Goal: Check status: Check status

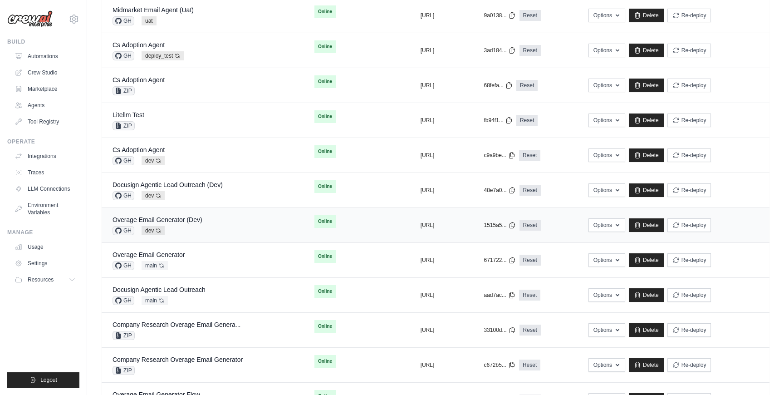
scroll to position [264, 0]
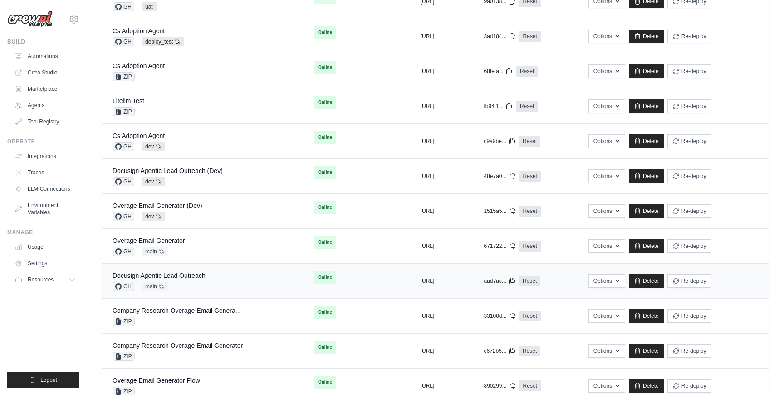
click at [207, 291] on td "Docusign Agentic Lead Outreach GH main Auto-deploy enabled" at bounding box center [203, 281] width 202 height 35
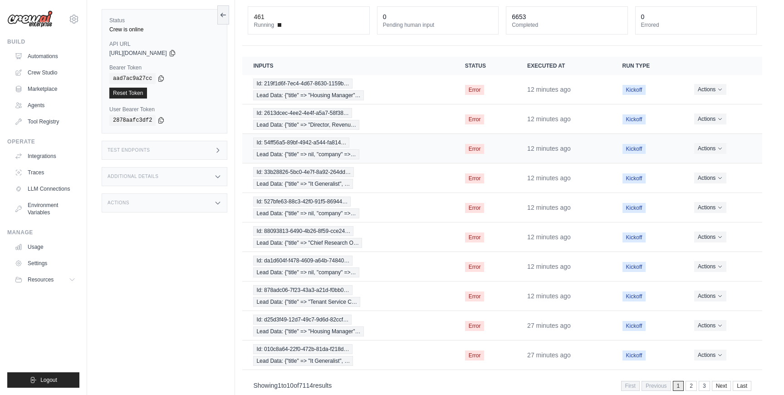
scroll to position [74, 0]
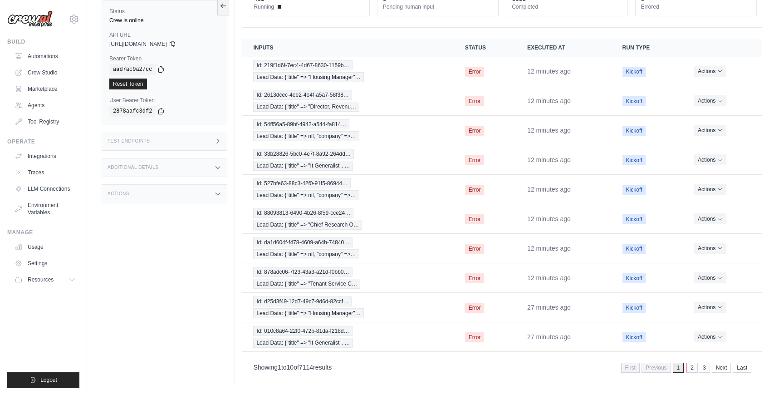
click at [692, 369] on link "2" at bounding box center [692, 368] width 11 height 10
click at [687, 369] on link "3" at bounding box center [692, 368] width 11 height 10
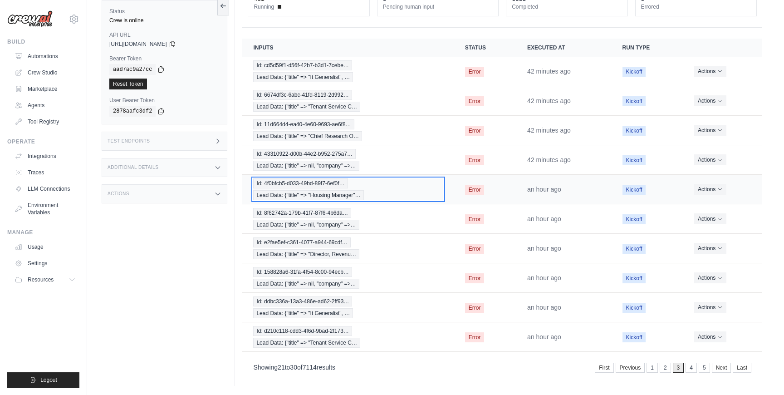
click at [392, 189] on div "Id: 4f0bfcb5-d033-49bd-89f7-6ef0f… Lead Data: {"title" => "Housing Manager"…" at bounding box center [348, 189] width 190 height 22
click at [657, 369] on link "1" at bounding box center [653, 368] width 11 height 10
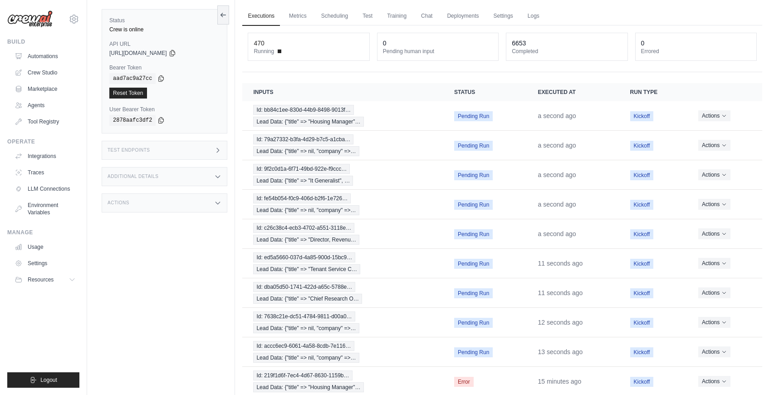
scroll to position [0, 0]
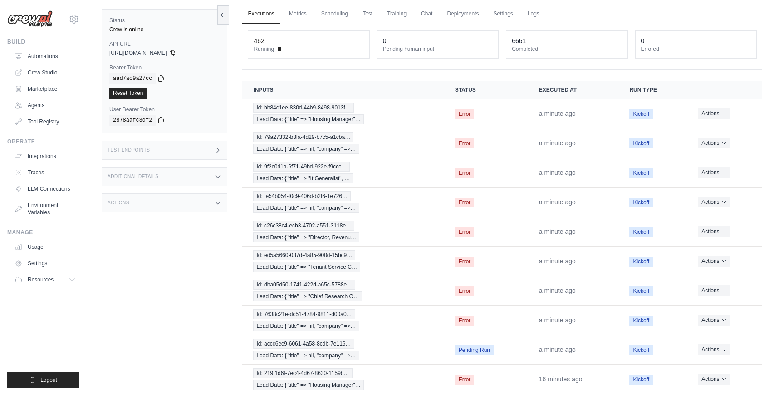
scroll to position [30, 0]
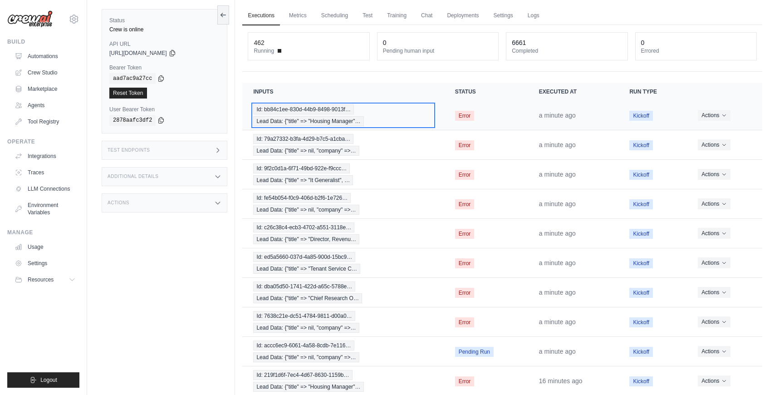
click at [405, 123] on div "Id: bb84c1ee-830d-44b9-8498-9013f… Lead Data: {"title" => "Housing Manager"…" at bounding box center [343, 115] width 180 height 22
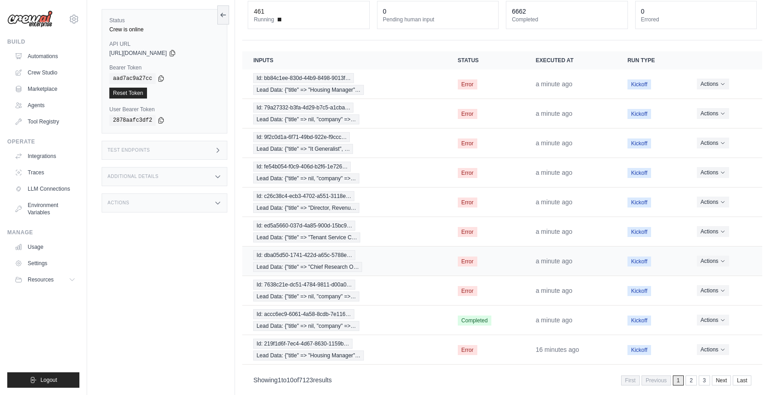
scroll to position [74, 0]
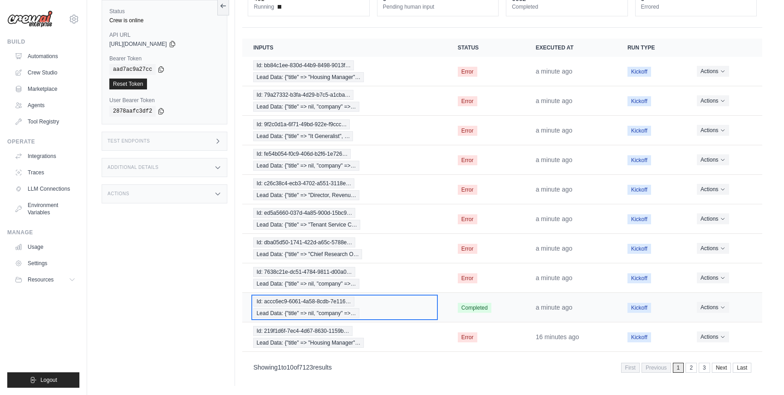
click at [404, 308] on div "Id: accc6ec9-6061-4a58-8cdb-7e116… Lead Data: {"title" => nil, "company" =>…" at bounding box center [344, 307] width 182 height 22
click at [377, 314] on div "Id: accc6ec9-6061-4a58-8cdb-7e116… Lead Data: {"title" => nil, "company" =>…" at bounding box center [344, 307] width 182 height 22
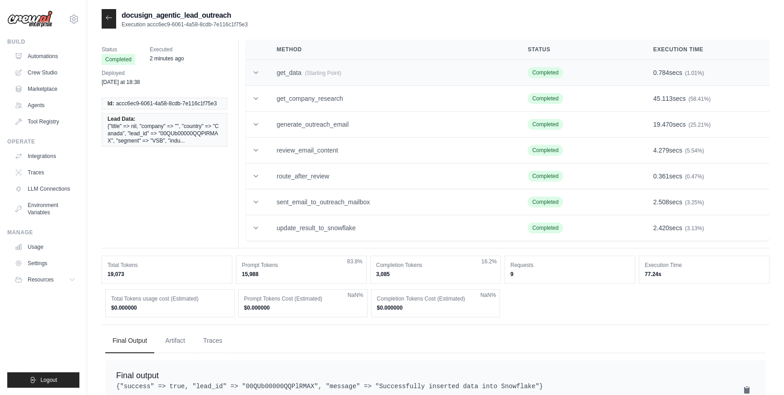
click at [350, 74] on td "get_data (Starting Point)" at bounding box center [391, 73] width 251 height 26
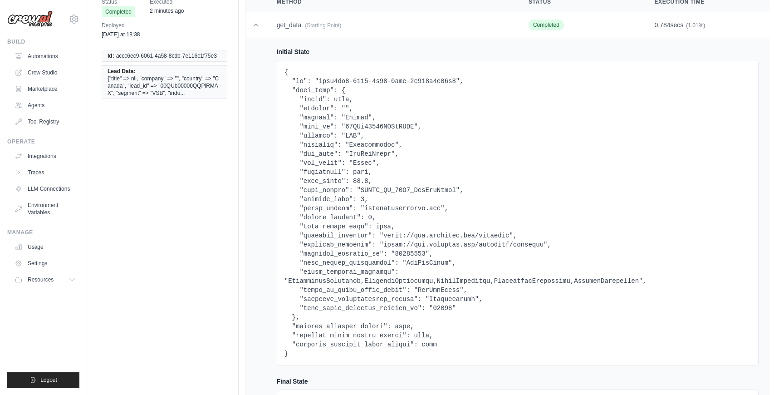
scroll to position [50, 0]
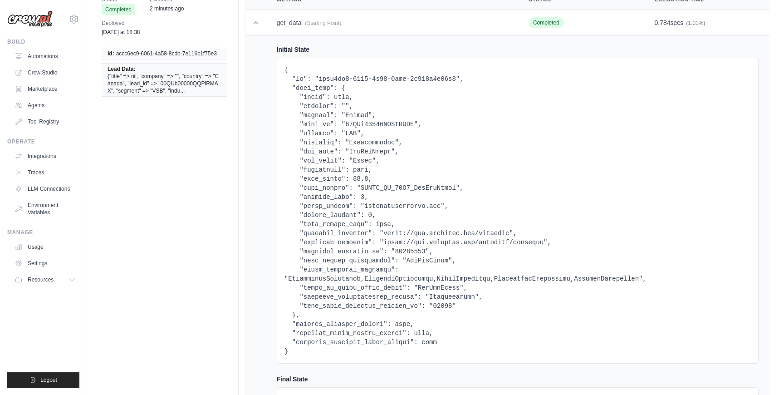
click at [386, 120] on pre at bounding box center [518, 210] width 467 height 290
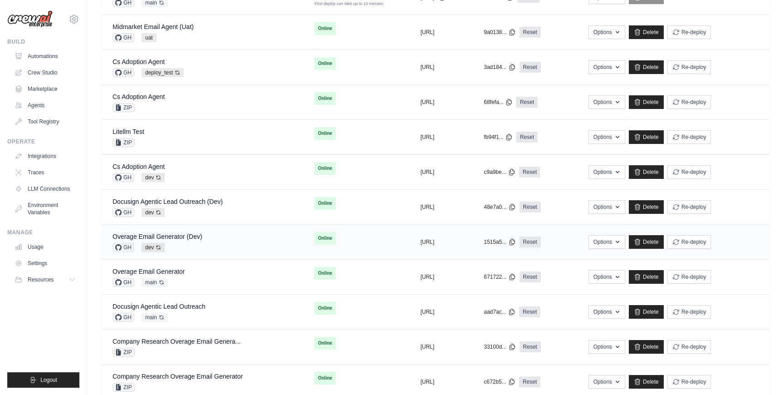
scroll to position [243, 0]
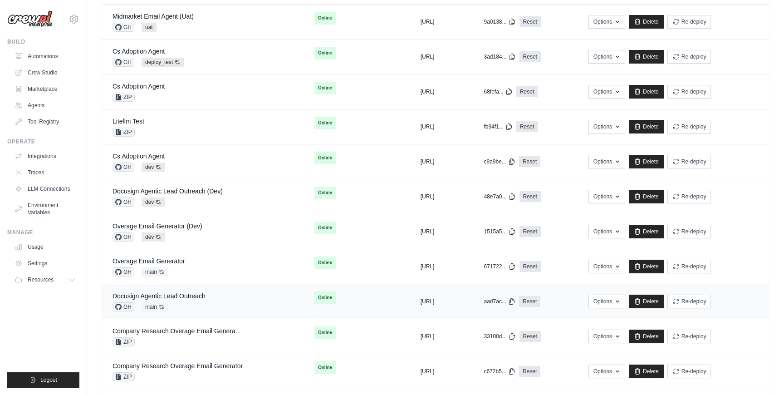
click at [193, 300] on div "Docusign Agentic Lead Outreach" at bounding box center [159, 295] width 93 height 9
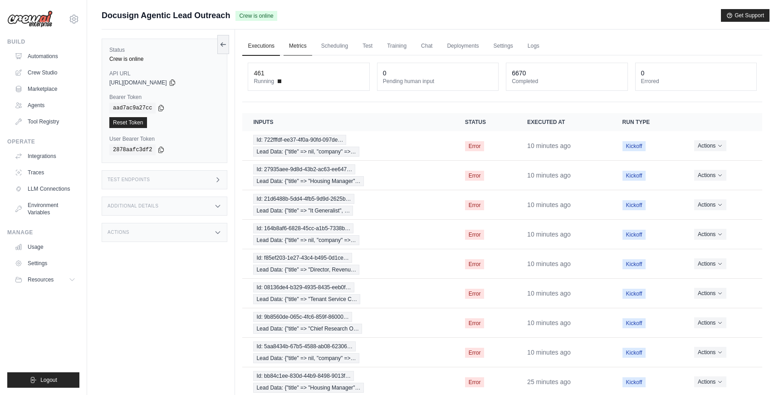
click at [304, 48] on link "Metrics" at bounding box center [298, 46] width 29 height 19
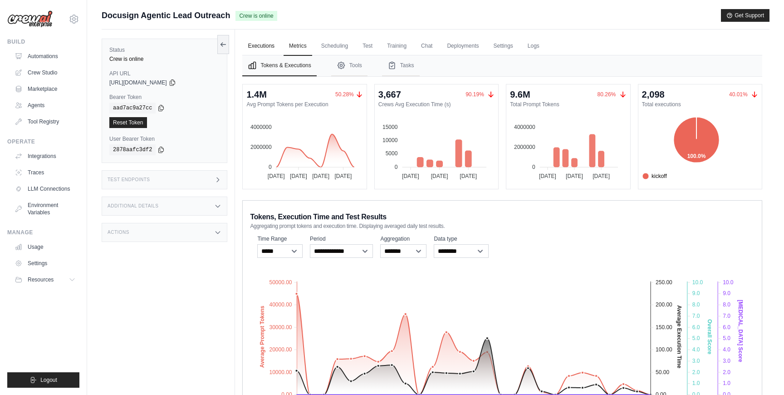
click at [254, 52] on link "Executions" at bounding box center [261, 46] width 38 height 19
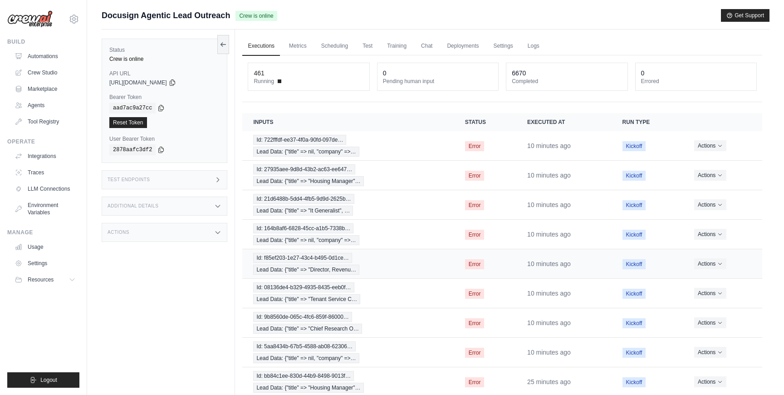
scroll to position [74, 0]
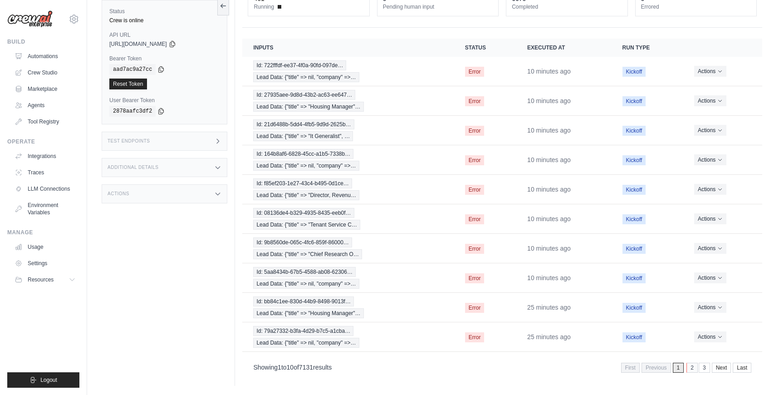
click at [694, 368] on link "2" at bounding box center [692, 368] width 11 height 10
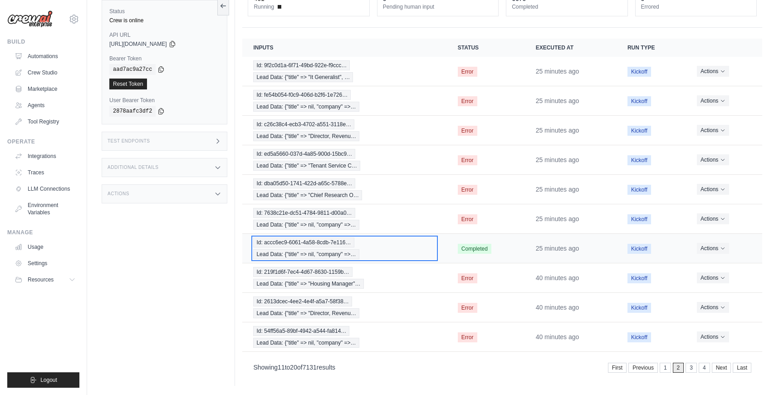
click at [421, 245] on div "Id: accc6ec9-6061-4a58-8cdb-7e116… Lead Data: {"title" => nil, "company" =>…" at bounding box center [344, 248] width 182 height 22
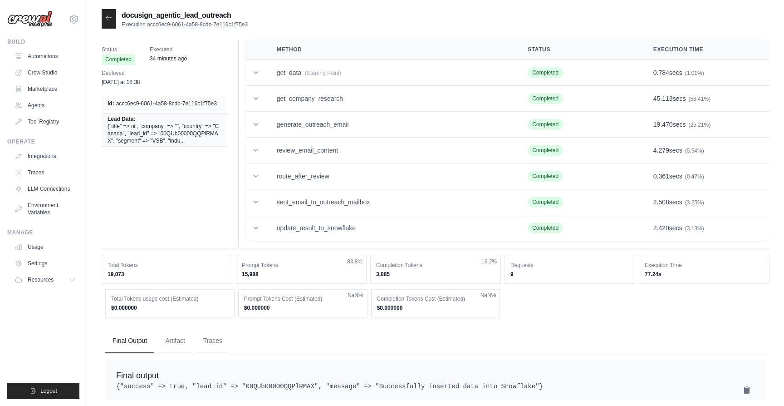
click at [110, 22] on div at bounding box center [109, 19] width 15 height 20
click at [111, 15] on icon at bounding box center [108, 17] width 7 height 7
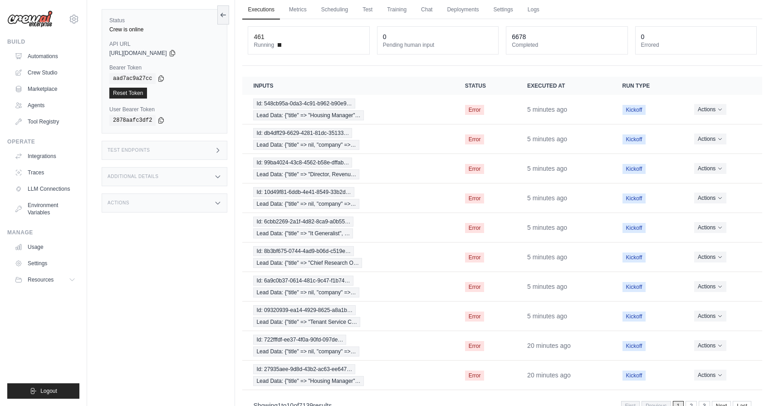
scroll to position [64, 0]
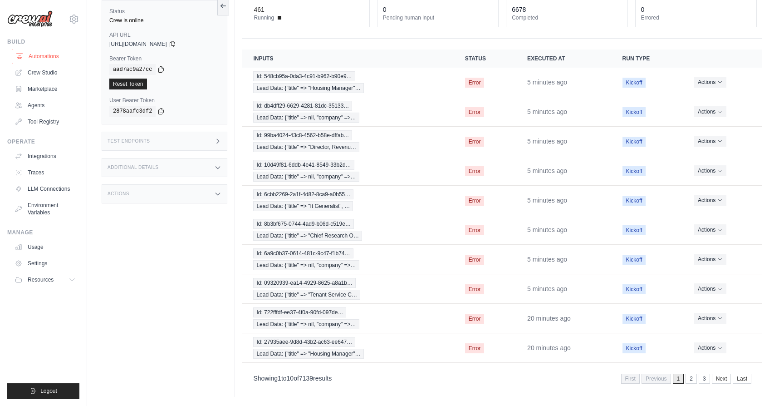
click at [40, 59] on link "Automations" at bounding box center [46, 56] width 69 height 15
